Goal: Task Accomplishment & Management: Manage account settings

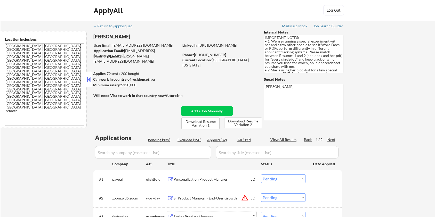
select select ""pending""
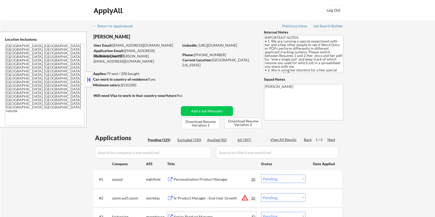
select select ""pending""
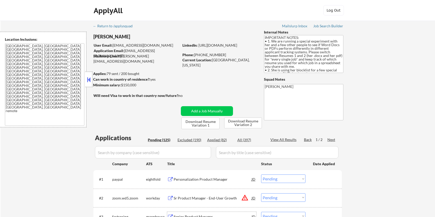
select select ""pending""
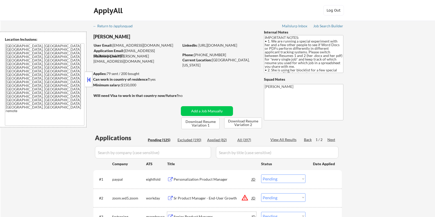
select select ""pending""
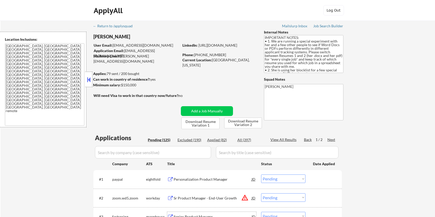
select select ""pending""
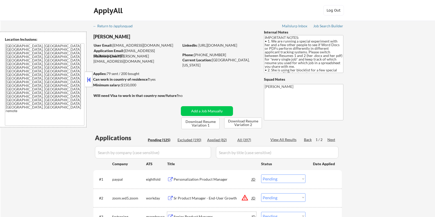
select select ""pending""
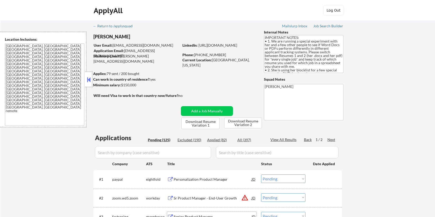
select select ""pending""
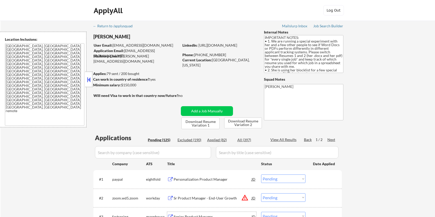
select select ""pending""
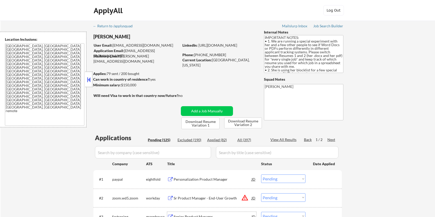
select select ""pending""
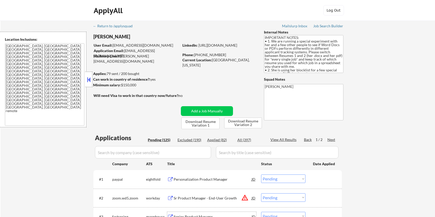
select select ""pending""
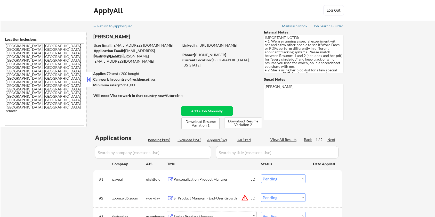
select select ""pending""
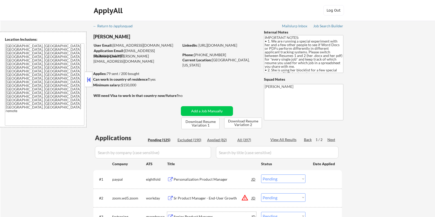
select select ""pending""
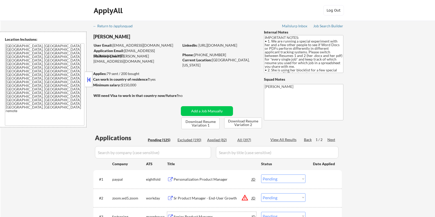
select select ""pending""
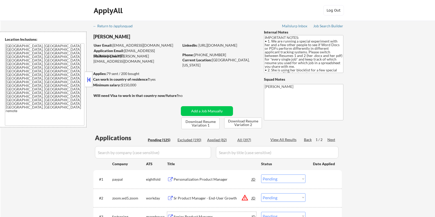
select select ""pending""
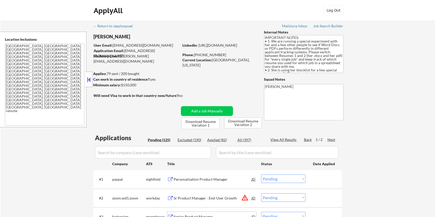
select select ""pending""
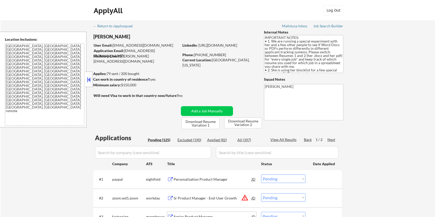
select select ""pending""
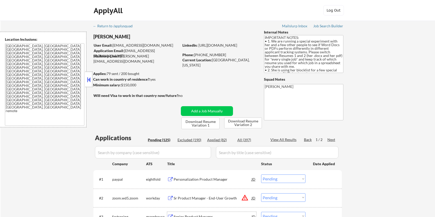
select select ""pending""
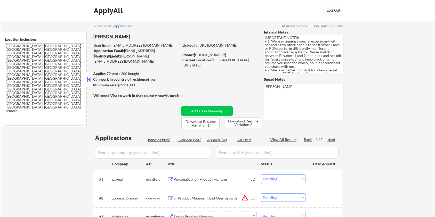
select select ""pending""
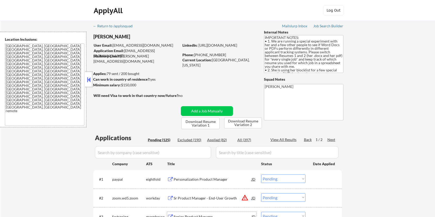
select select ""pending""
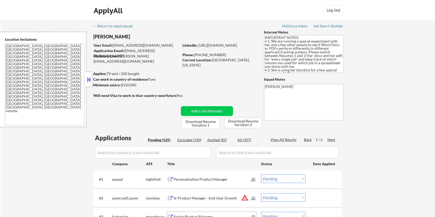
select select ""pending""
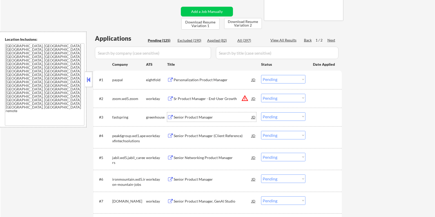
scroll to position [137, 0]
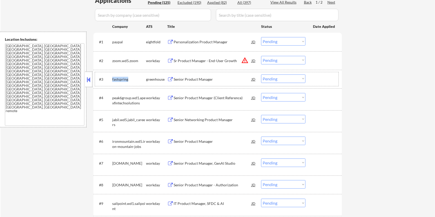
drag, startPoint x: 132, startPoint y: 79, endPoint x: 111, endPoint y: 79, distance: 21.2
click at [111, 79] on div "#3 fastspring greenhouse Senior Product Manager JD Choose an option... Pending …" at bounding box center [216, 79] width 243 height 14
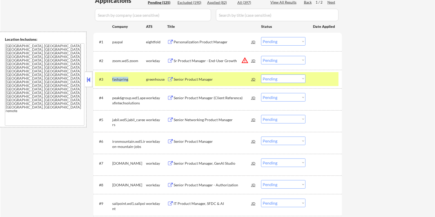
copy div "fastspring"
click at [283, 80] on select "Choose an option... Pending Applied Excluded (Questions) Excluded (Expired) Exc…" at bounding box center [283, 79] width 44 height 9
click at [261, 75] on select "Choose an option... Pending Applied Excluded (Questions) Excluded (Expired) Exc…" at bounding box center [283, 79] width 44 height 9
select select ""pending""
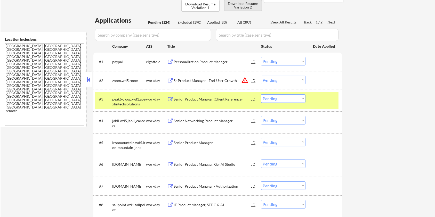
scroll to position [69, 0]
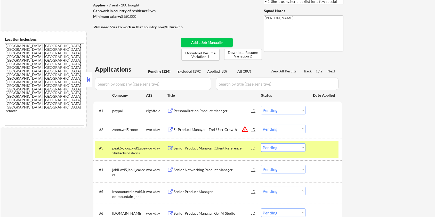
click at [213, 72] on div "Applied (83)" at bounding box center [220, 71] width 26 height 5
select select ""applied""
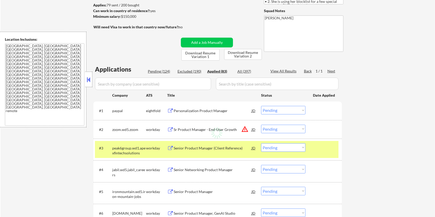
select select ""applied""
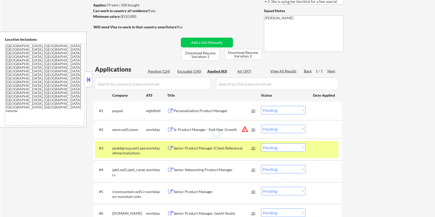
select select ""applied""
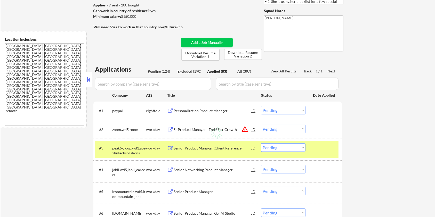
select select ""applied""
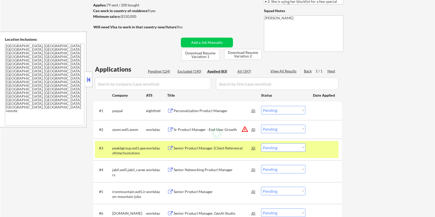
select select ""applied""
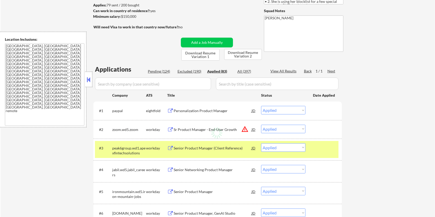
select select ""applied""
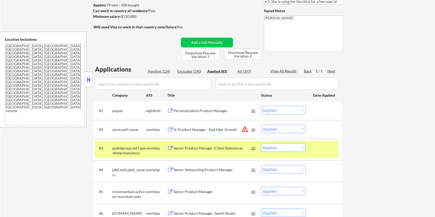
select select ""applied""
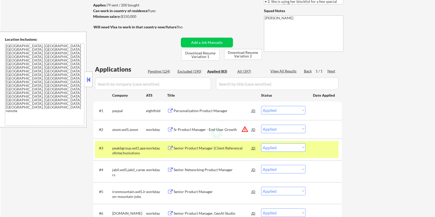
select select ""applied""
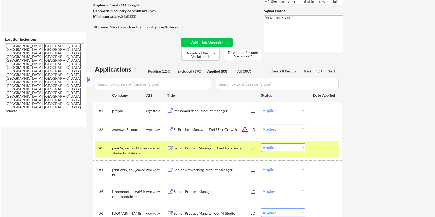
select select ""applied""
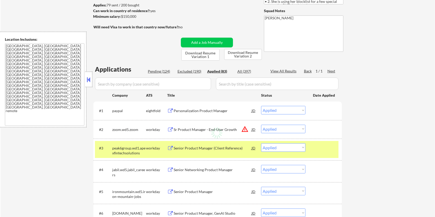
select select ""applied""
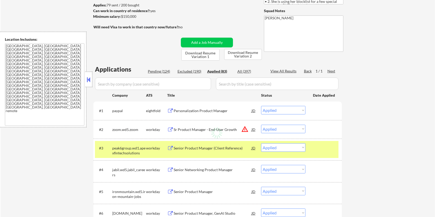
select select ""applied""
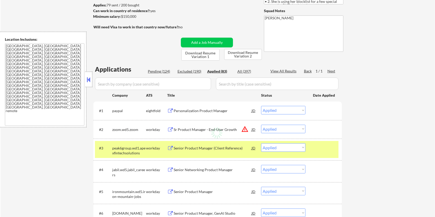
select select ""applied""
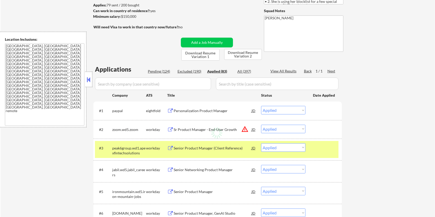
select select ""applied""
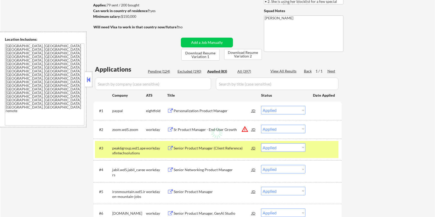
select select ""applied""
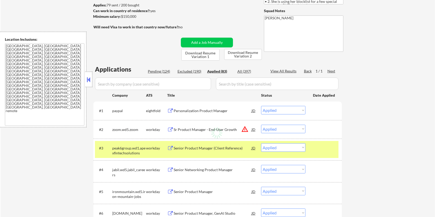
select select ""applied""
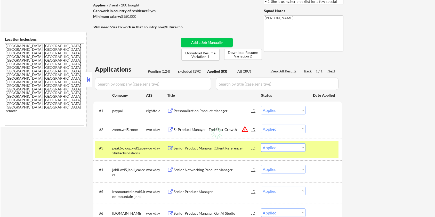
select select ""applied""
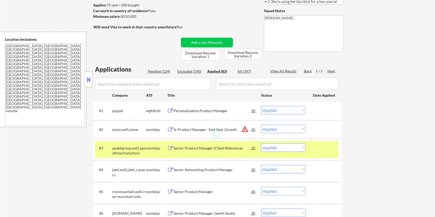
select select ""applied""
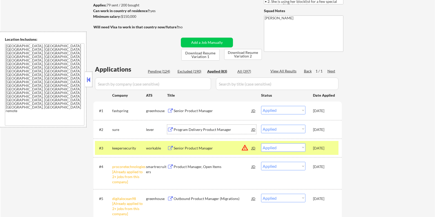
click at [188, 127] on div "Program Delivery Product Manager" at bounding box center [213, 129] width 78 height 5
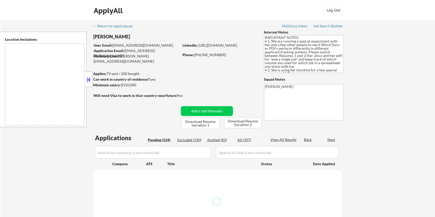
type textarea "[GEOGRAPHIC_DATA], [GEOGRAPHIC_DATA] [GEOGRAPHIC_DATA], [GEOGRAPHIC_DATA] [GEOG…"
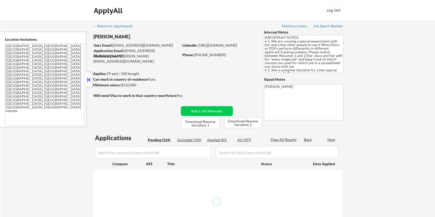
select select ""pending""
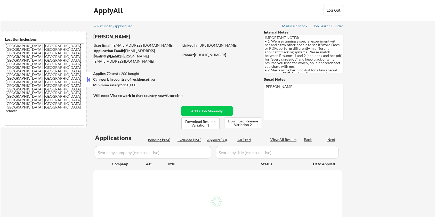
select select ""pending""
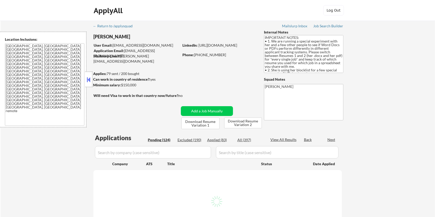
select select ""pending""
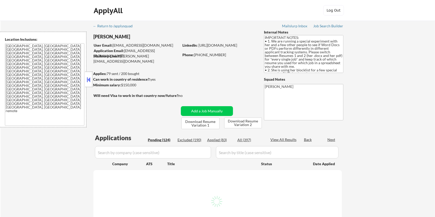
select select ""pending""
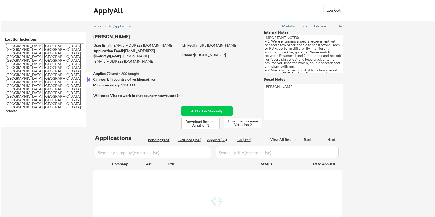
select select ""pending""
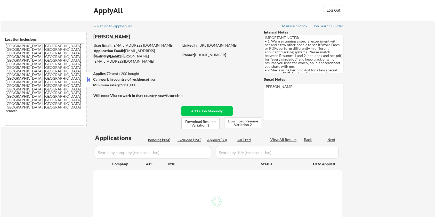
select select ""pending""
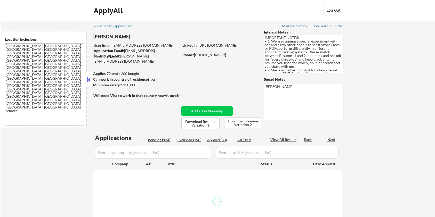
select select ""pending""
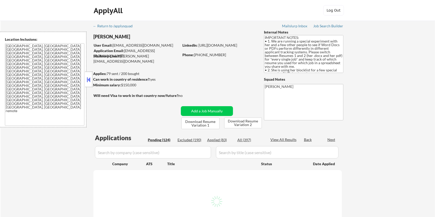
select select ""pending""
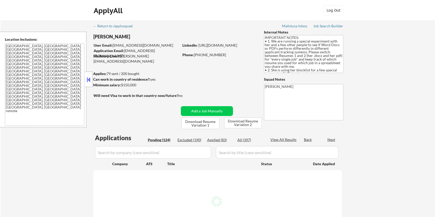
select select ""pending""
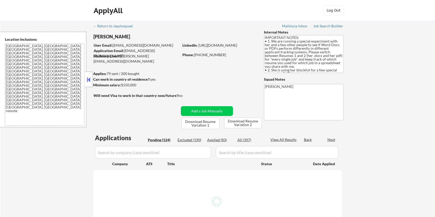
select select ""pending""
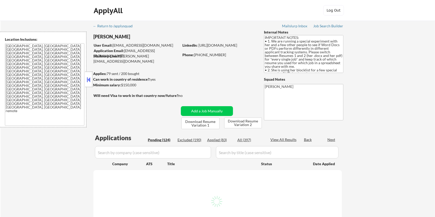
select select ""pending""
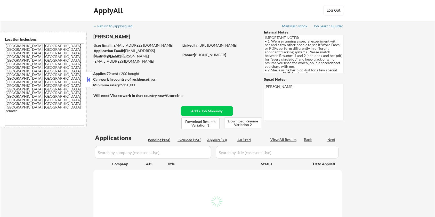
select select ""pending""
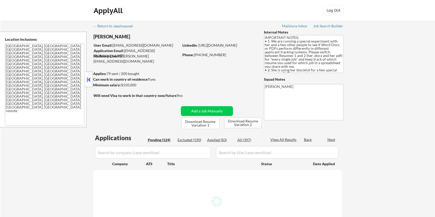
select select ""pending""
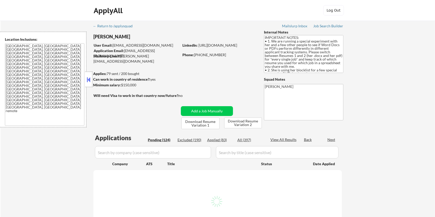
select select ""pending""
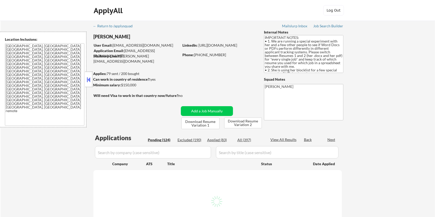
select select ""pending""
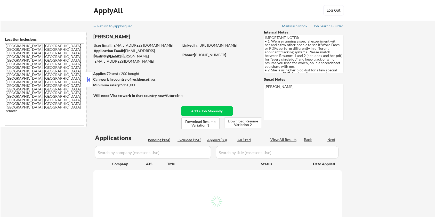
select select ""pending""
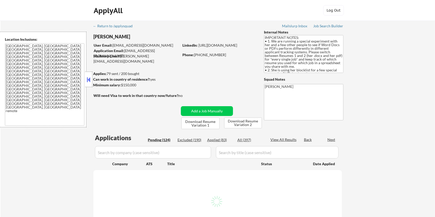
select select ""pending""
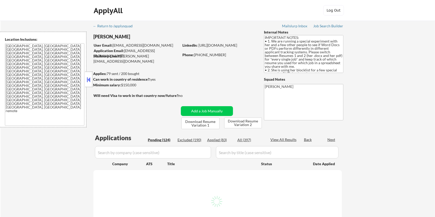
select select ""pending""
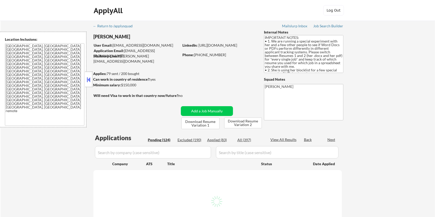
select select ""pending""
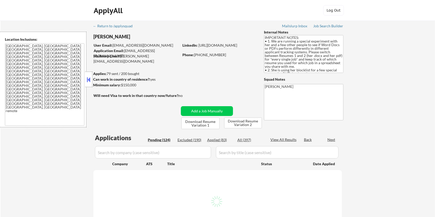
select select ""pending""
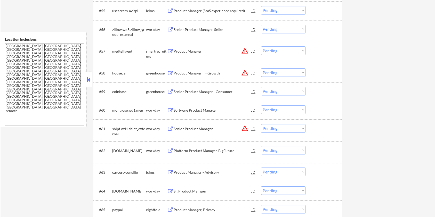
scroll to position [1272, 0]
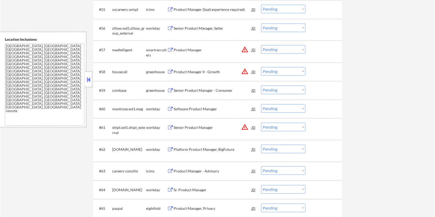
click at [192, 49] on div "Product Manager" at bounding box center [213, 49] width 78 height 5
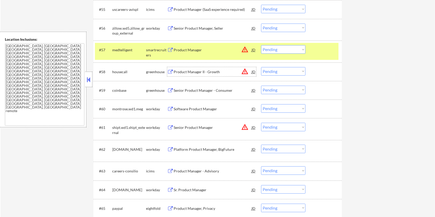
click at [192, 71] on div "Product Manager II - Growth" at bounding box center [213, 71] width 78 height 5
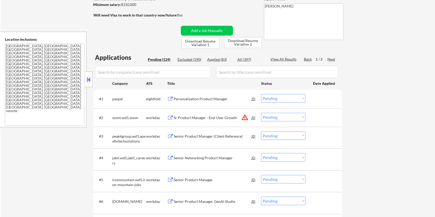
scroll to position [69, 0]
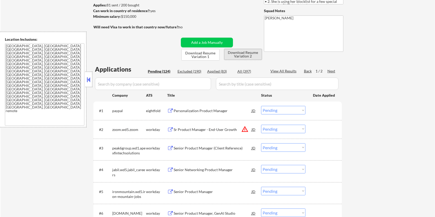
click at [242, 53] on button "Download Resume Variation 2" at bounding box center [243, 54] width 38 height 11
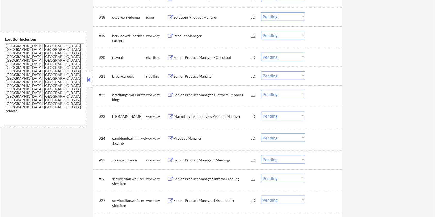
scroll to position [619, 0]
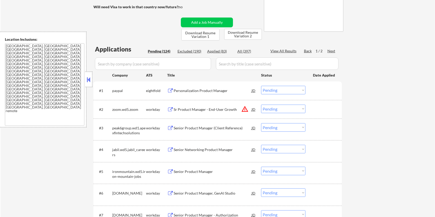
scroll to position [50, 0]
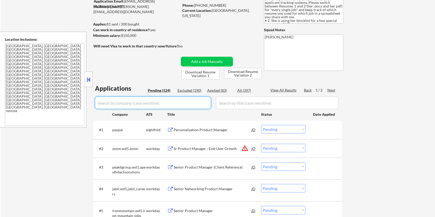
click at [133, 100] on input "input" at bounding box center [153, 103] width 116 height 12
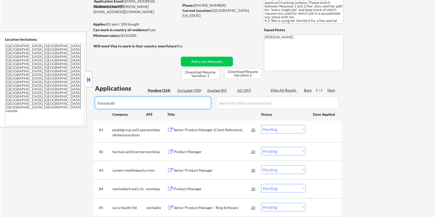
type input "housecall"
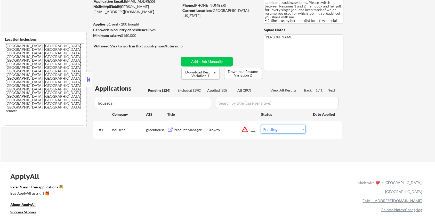
click at [299, 131] on select "Choose an option... Pending Applied Excluded (Questions) Excluded (Expired) Exc…" at bounding box center [283, 129] width 44 height 9
select select ""excluded__bad_match_""
click at [261, 125] on select "Choose an option... Pending Applied Excluded (Questions) Excluded (Expired) Exc…" at bounding box center [283, 129] width 44 height 9
select select ""excluded__bad_match_""
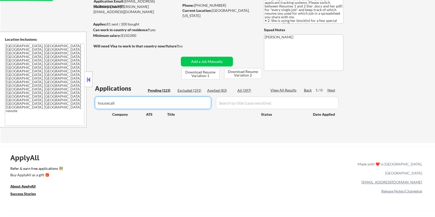
drag, startPoint x: 132, startPoint y: 104, endPoint x: 26, endPoint y: 110, distance: 105.9
click at [26, 110] on body "← Return to /applysquad Mailslurp Inbox Job Search Builder [PERSON_NAME] User E…" at bounding box center [217, 58] width 435 height 217
select select ""pending""
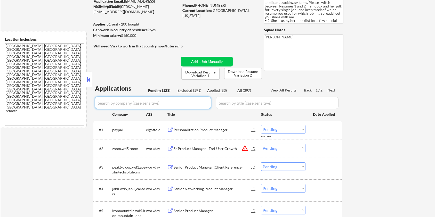
click at [329, 89] on div "Next" at bounding box center [331, 90] width 8 height 5
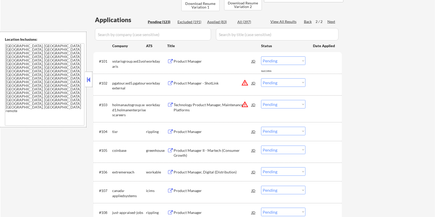
scroll to position [187, 0]
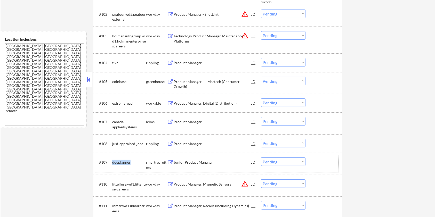
drag, startPoint x: 132, startPoint y: 161, endPoint x: 111, endPoint y: 161, distance: 20.9
click at [111, 161] on div "#109 docplanner smartrecruiters Junior Product Manager JD Choose an option... P…" at bounding box center [216, 163] width 243 height 17
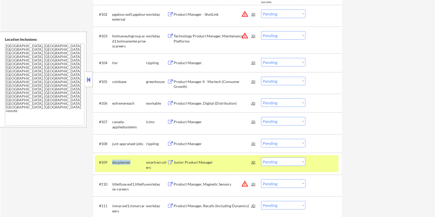
copy div "docplanner"
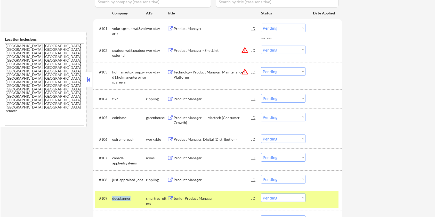
scroll to position [84, 0]
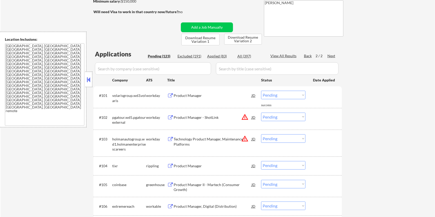
click at [117, 75] on div "Company" at bounding box center [129, 79] width 34 height 9
click at [117, 70] on input "input" at bounding box center [153, 68] width 116 height 12
paste input "docplanner"
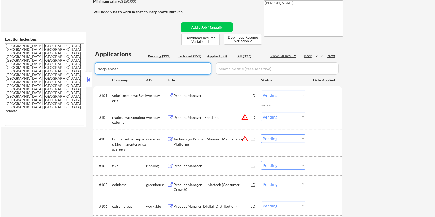
type input "docplanner"
drag, startPoint x: 230, startPoint y: 69, endPoint x: 233, endPoint y: 68, distance: 3.8
click at [233, 68] on input "input" at bounding box center [277, 68] width 123 height 12
click at [246, 55] on div "All (397)" at bounding box center [250, 56] width 26 height 5
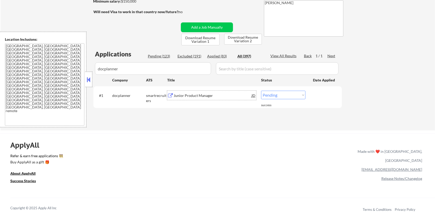
click at [200, 93] on div "Junior Product Manager" at bounding box center [213, 95] width 78 height 5
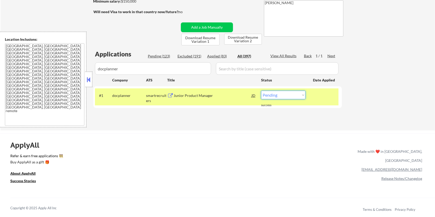
click at [285, 96] on select "Choose an option... Pending Applied Excluded (Questions) Excluded (Expired) Exc…" at bounding box center [283, 95] width 44 height 9
select select ""excluded__bad_match_""
click at [261, 91] on select "Choose an option... Pending Applied Excluded (Questions) Excluded (Expired) Exc…" at bounding box center [283, 95] width 44 height 9
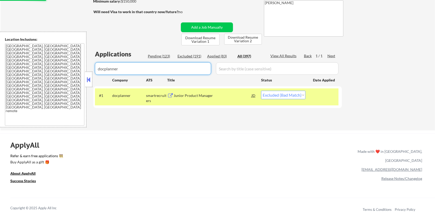
drag, startPoint x: 135, startPoint y: 70, endPoint x: 54, endPoint y: 71, distance: 81.2
click at [59, 70] on body "← Return to /applysquad Mailslurp Inbox Job Search Builder [PERSON_NAME] User E…" at bounding box center [217, 24] width 435 height 217
select select ""excluded__bad_match_""
select select ""applied""
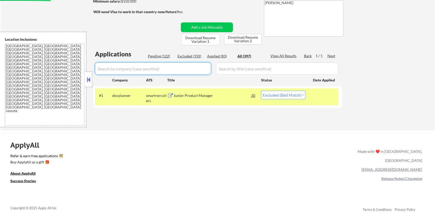
select select ""applied""
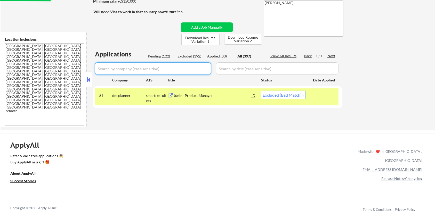
select select ""applied""
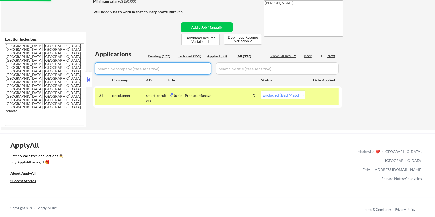
select select ""applied""
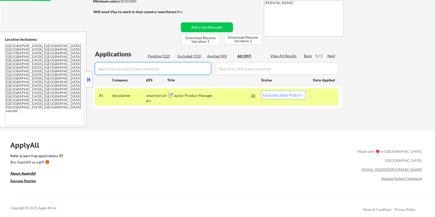
select select ""applied""
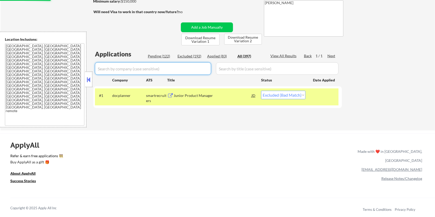
select select ""applied""
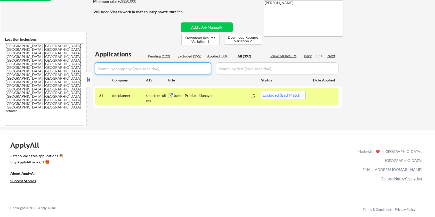
select select ""applied""
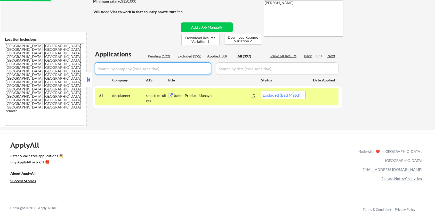
select select ""applied""
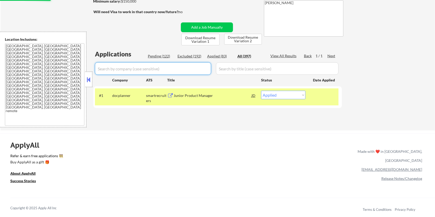
select select ""applied""
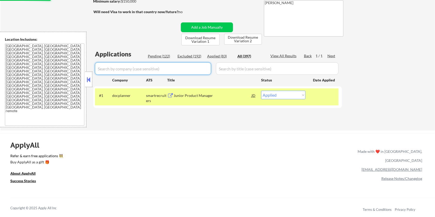
select select ""applied""
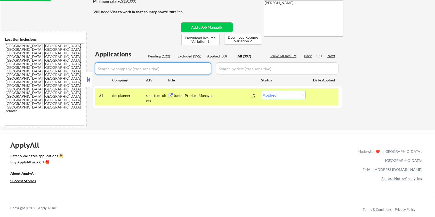
select select ""applied""
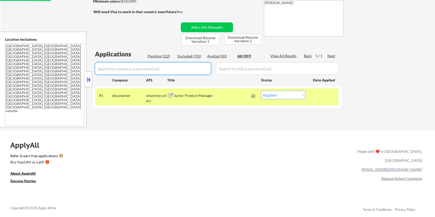
select select ""applied""
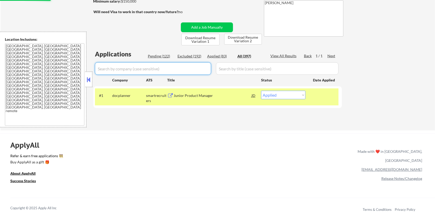
select select ""applied""
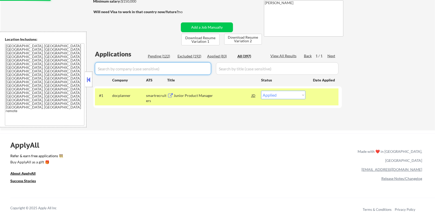
select select ""applied""
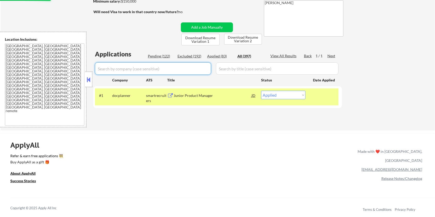
select select ""applied""
select select ""excluded__blocklist_""
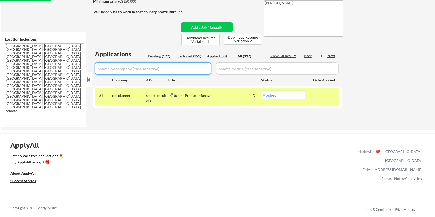
select select ""applied""
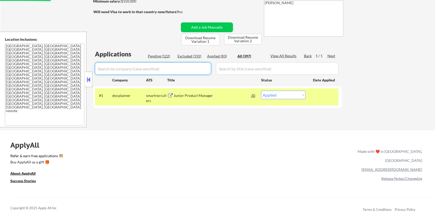
select select ""applied""
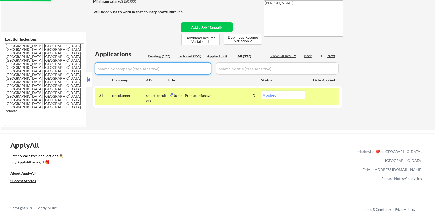
select select ""applied""
select select ""excluded__expired_""
select select ""excluded__location_""
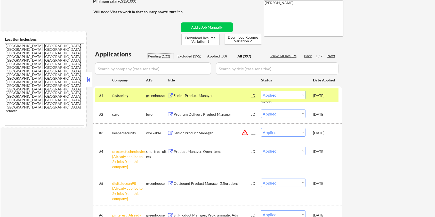
click at [155, 56] on div "Pending (122)" at bounding box center [161, 56] width 26 height 5
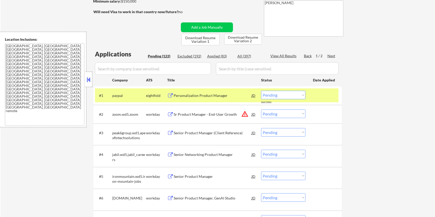
click at [330, 53] on div "Next" at bounding box center [331, 55] width 8 height 5
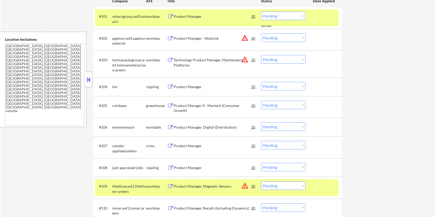
scroll to position [118, 0]
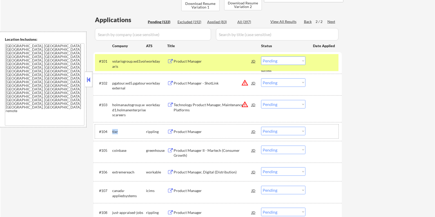
drag, startPoint x: 119, startPoint y: 131, endPoint x: 111, endPoint y: 131, distance: 7.2
click at [111, 131] on div "#104 tixr rippling Product Manager JD Choose an option... Pending Applied Exclu…" at bounding box center [216, 132] width 243 height 14
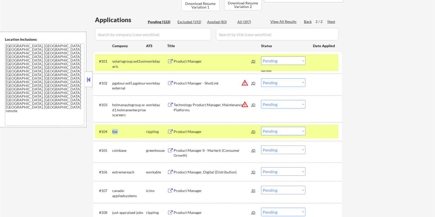
copy div "tixr"
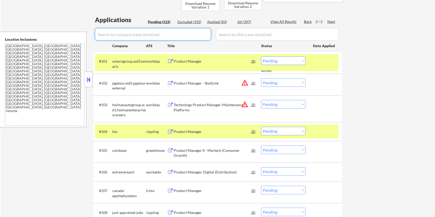
click at [138, 36] on input "input" at bounding box center [153, 34] width 116 height 12
paste input "tixr"
click at [236, 32] on input "input" at bounding box center [277, 34] width 123 height 12
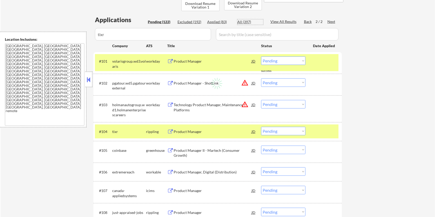
click at [243, 20] on div "All (397)" at bounding box center [250, 21] width 26 height 5
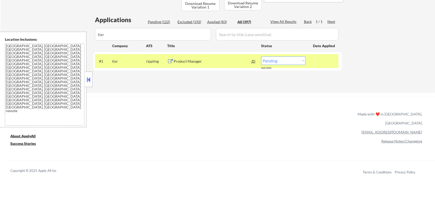
click at [184, 61] on div "Product Manager" at bounding box center [213, 61] width 78 height 5
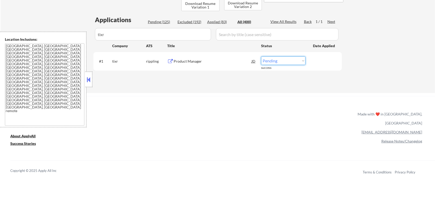
click at [279, 63] on select "Choose an option... Pending Applied Excluded (Questions) Excluded (Expired) Exc…" at bounding box center [283, 60] width 44 height 9
click at [261, 56] on select "Choose an option... Pending Applied Excluded (Questions) Excluded (Expired) Exc…" at bounding box center [283, 60] width 44 height 9
drag, startPoint x: 120, startPoint y: 59, endPoint x: 112, endPoint y: 62, distance: 9.3
click at [112, 62] on div "#1 tixr rippling Product Manager JD warning_amber Choose an option... Pending A…" at bounding box center [216, 61] width 243 height 14
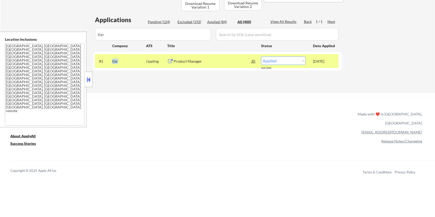
copy div "tixr"
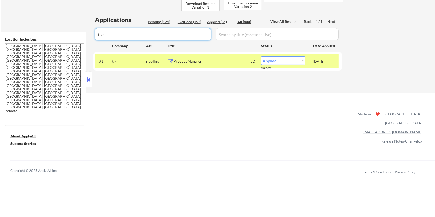
drag, startPoint x: 102, startPoint y: 35, endPoint x: 94, endPoint y: 36, distance: 8.1
click at [94, 36] on div "Applications Pending (124) Excluded (192) Applied (84) All (400) View All Resul…" at bounding box center [217, 49] width 248 height 68
drag, startPoint x: 117, startPoint y: 38, endPoint x: 65, endPoint y: 35, distance: 52.1
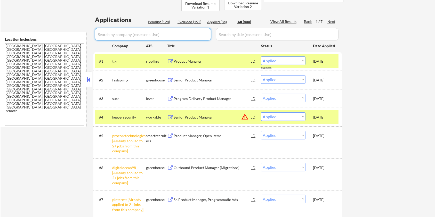
click at [159, 22] on div "Pending (124)" at bounding box center [161, 21] width 26 height 5
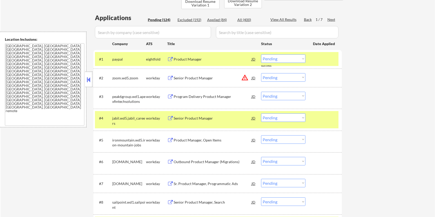
scroll to position [187, 0]
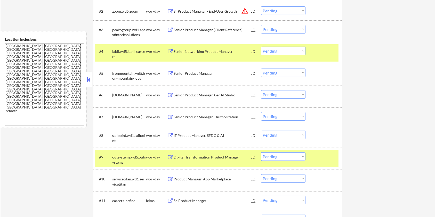
click at [314, 54] on div at bounding box center [324, 51] width 23 height 9
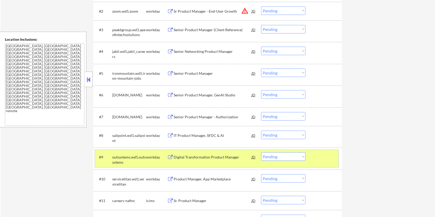
click at [311, 162] on div "#9 outsystems.wd5.outsystems workday Digital Transformation Product Manager JD …" at bounding box center [216, 158] width 243 height 17
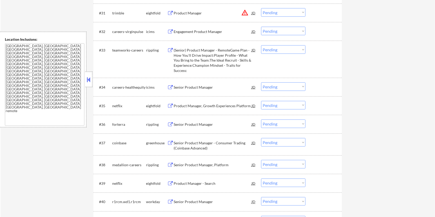
scroll to position [806, 0]
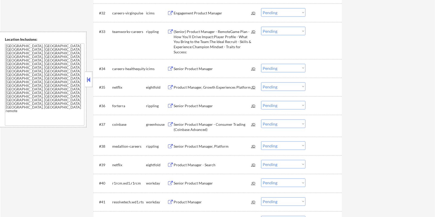
click at [180, 146] on div "Senior Product Manager, Platform" at bounding box center [213, 146] width 78 height 5
